Goal: Transaction & Acquisition: Purchase product/service

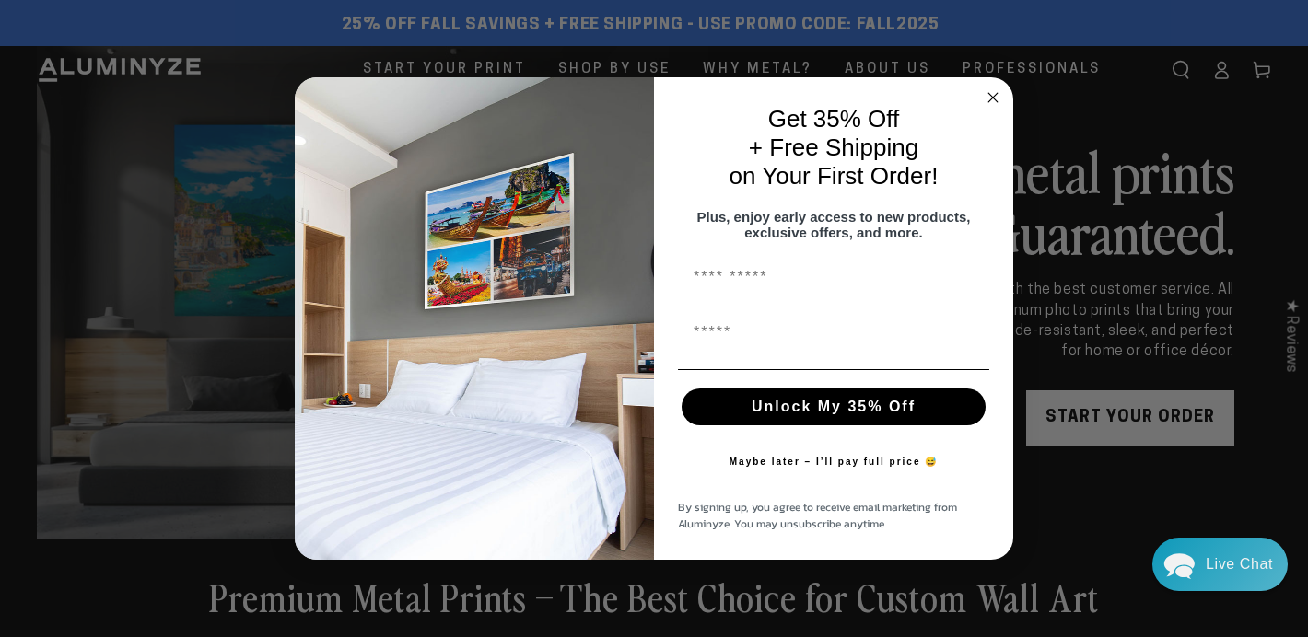
click at [992, 93] on icon "Close dialog" at bounding box center [992, 97] width 9 height 9
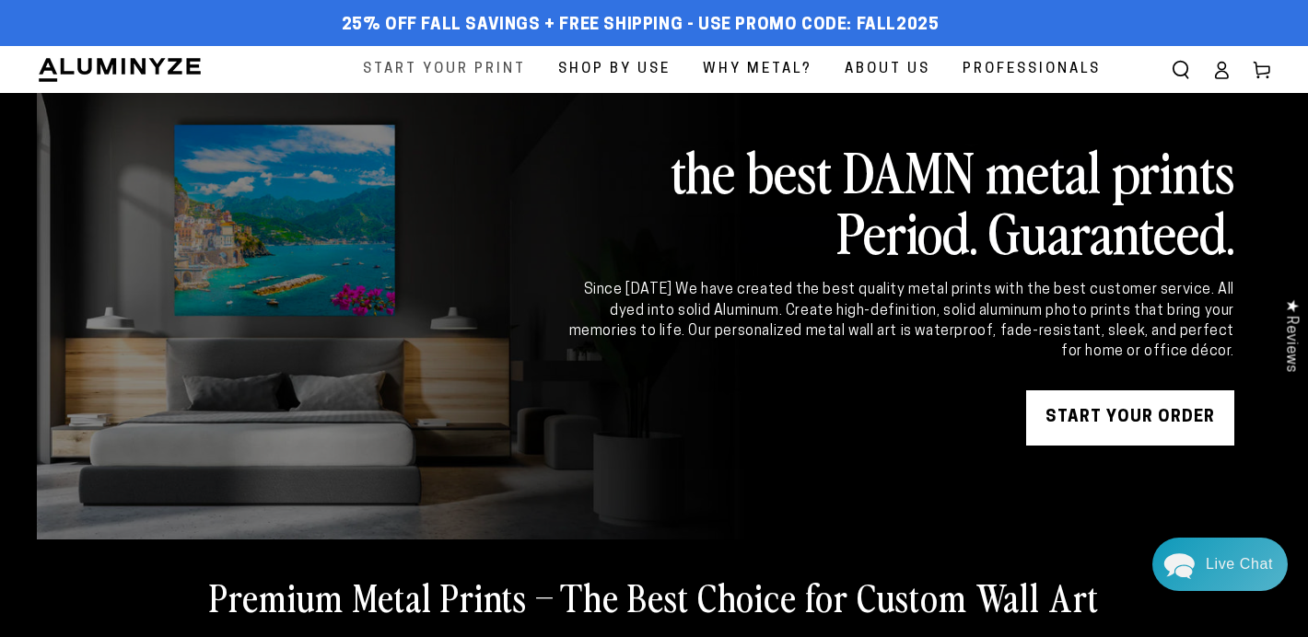
click at [468, 64] on span "Start Your Print" at bounding box center [444, 69] width 163 height 25
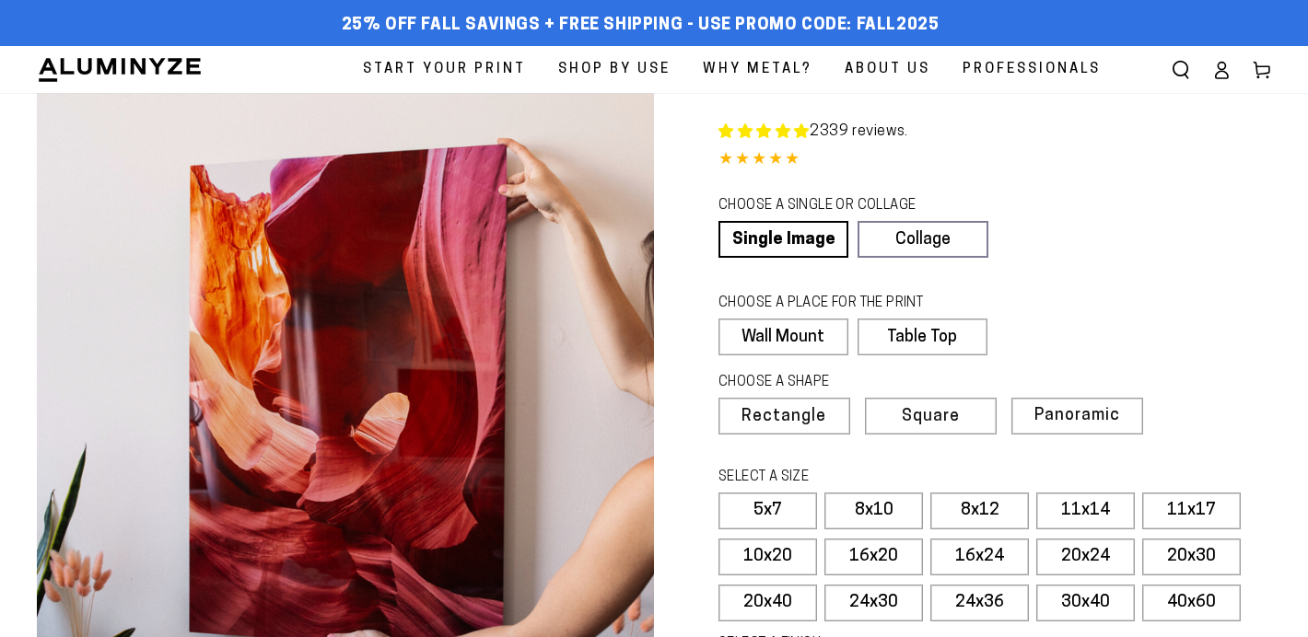
select select "**********"
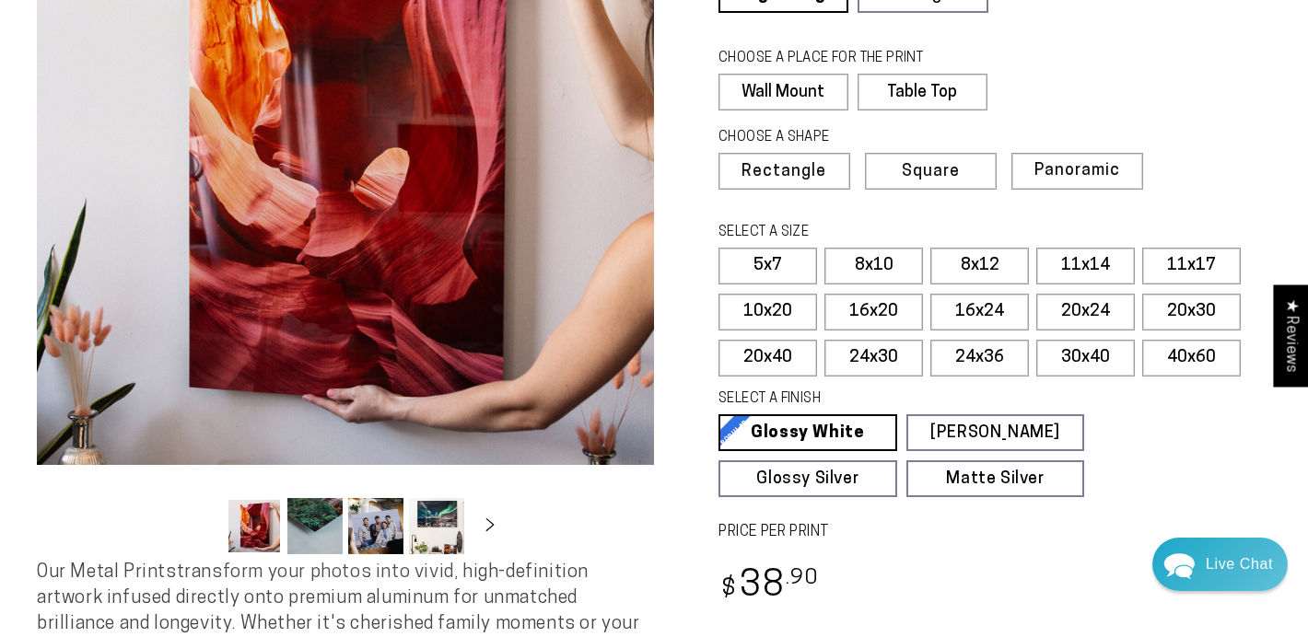
scroll to position [251, 0]
